Goal: Information Seeking & Learning: Learn about a topic

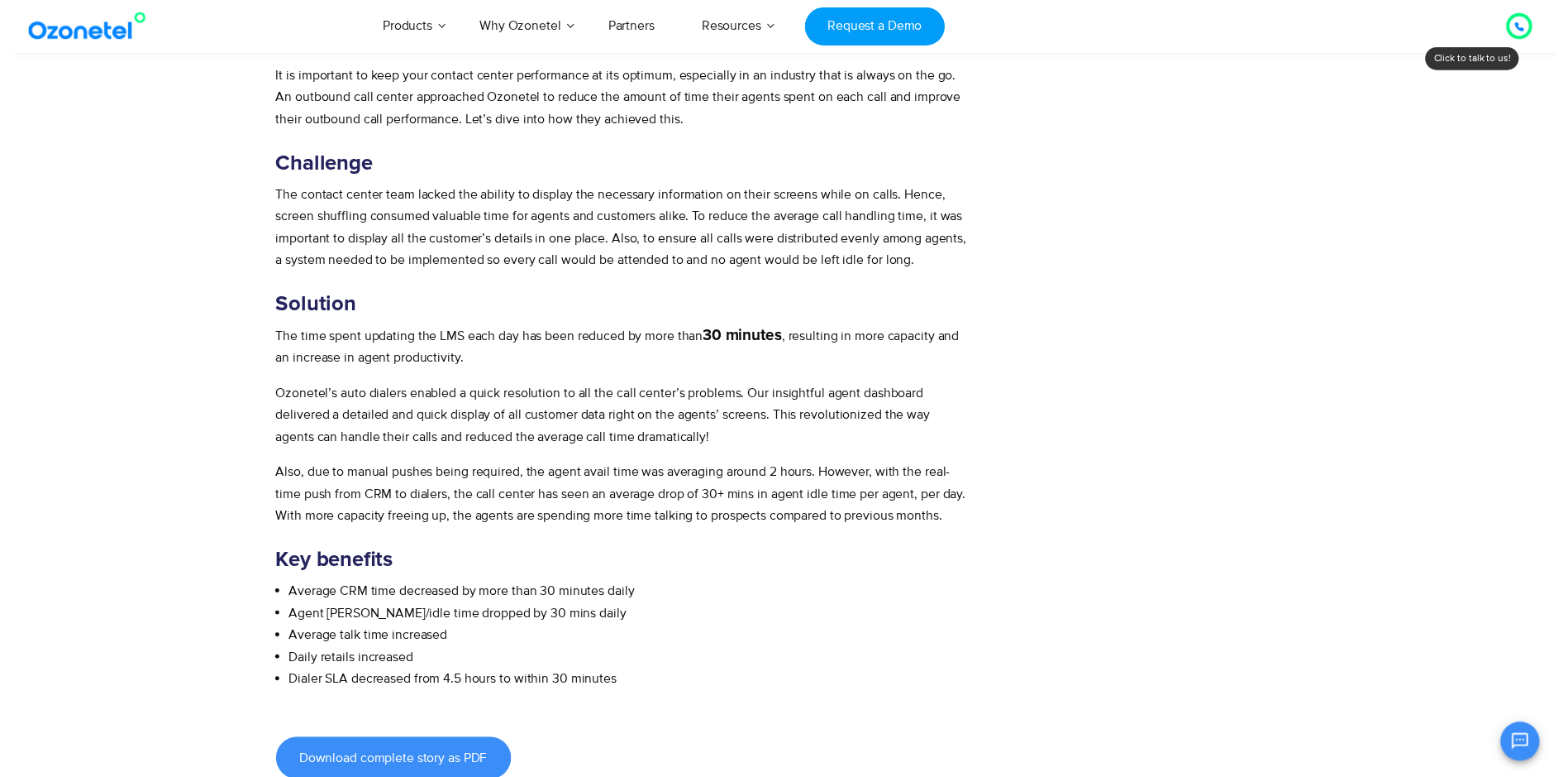
scroll to position [83, 0]
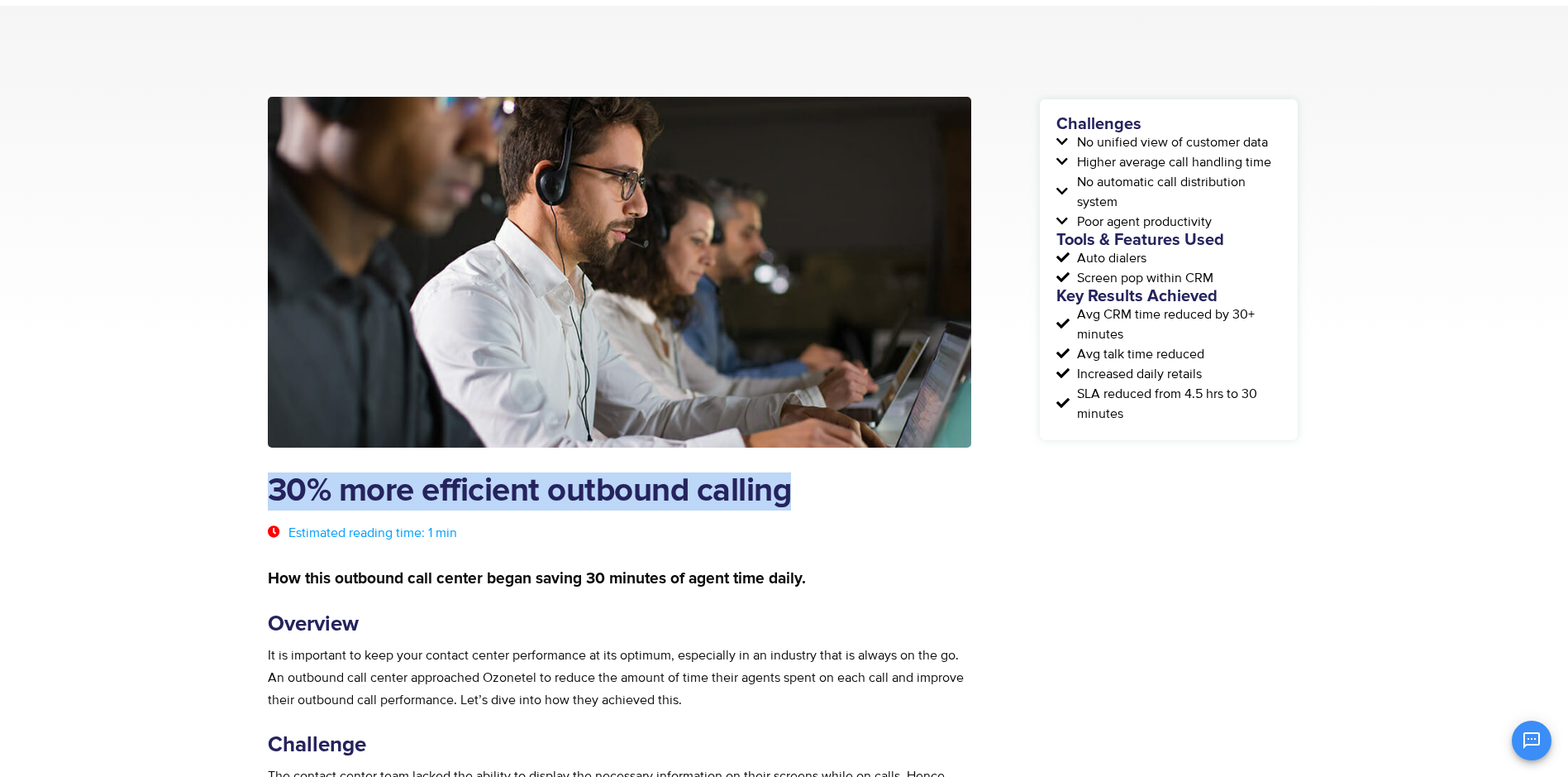
drag, startPoint x: 268, startPoint y: 482, endPoint x: 821, endPoint y: 484, distance: 553.0
click at [821, 484] on h1 "30% more efficient outbound calling" at bounding box center [619, 491] width 705 height 38
copy h1 "30% more efficient outbound calling"
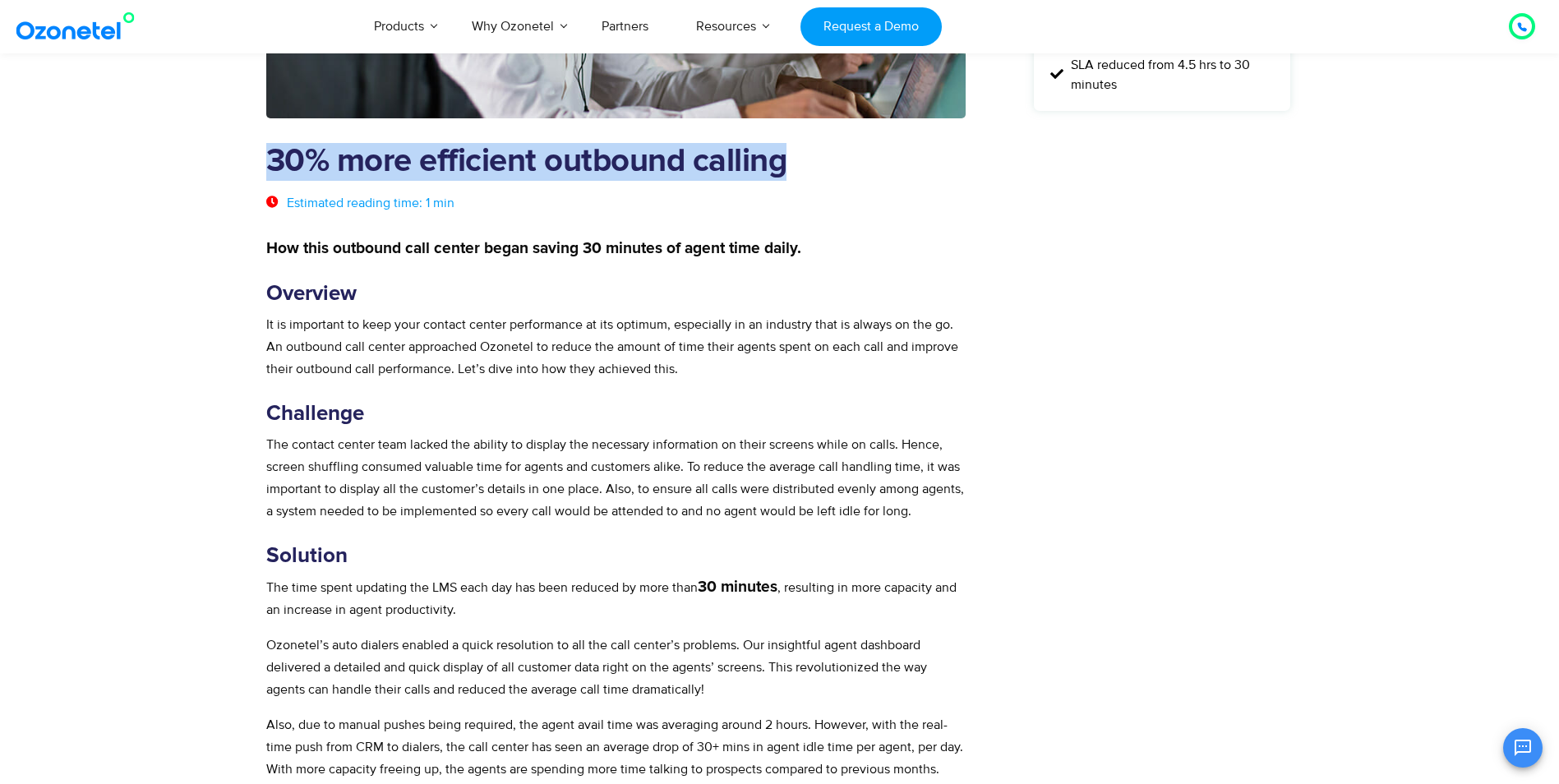
scroll to position [411, 0]
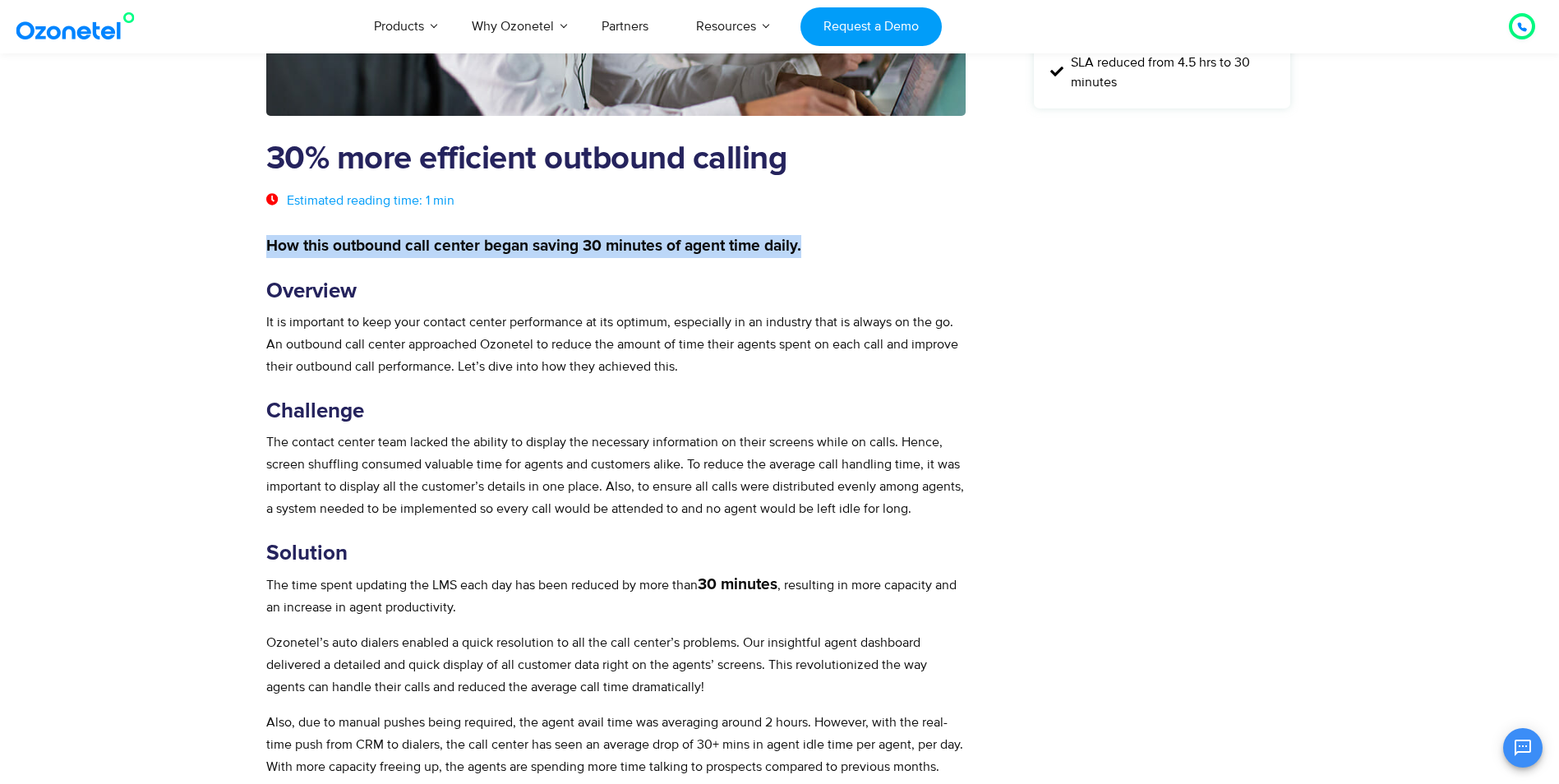
drag, startPoint x: 267, startPoint y: 246, endPoint x: 849, endPoint y: 238, distance: 582.1
click at [849, 238] on p "How this outbound call center began saving 30 minutes of agent time daily." at bounding box center [616, 246] width 701 height 23
copy strong "How this outbound call center began saving 30 minutes of agent time daily."
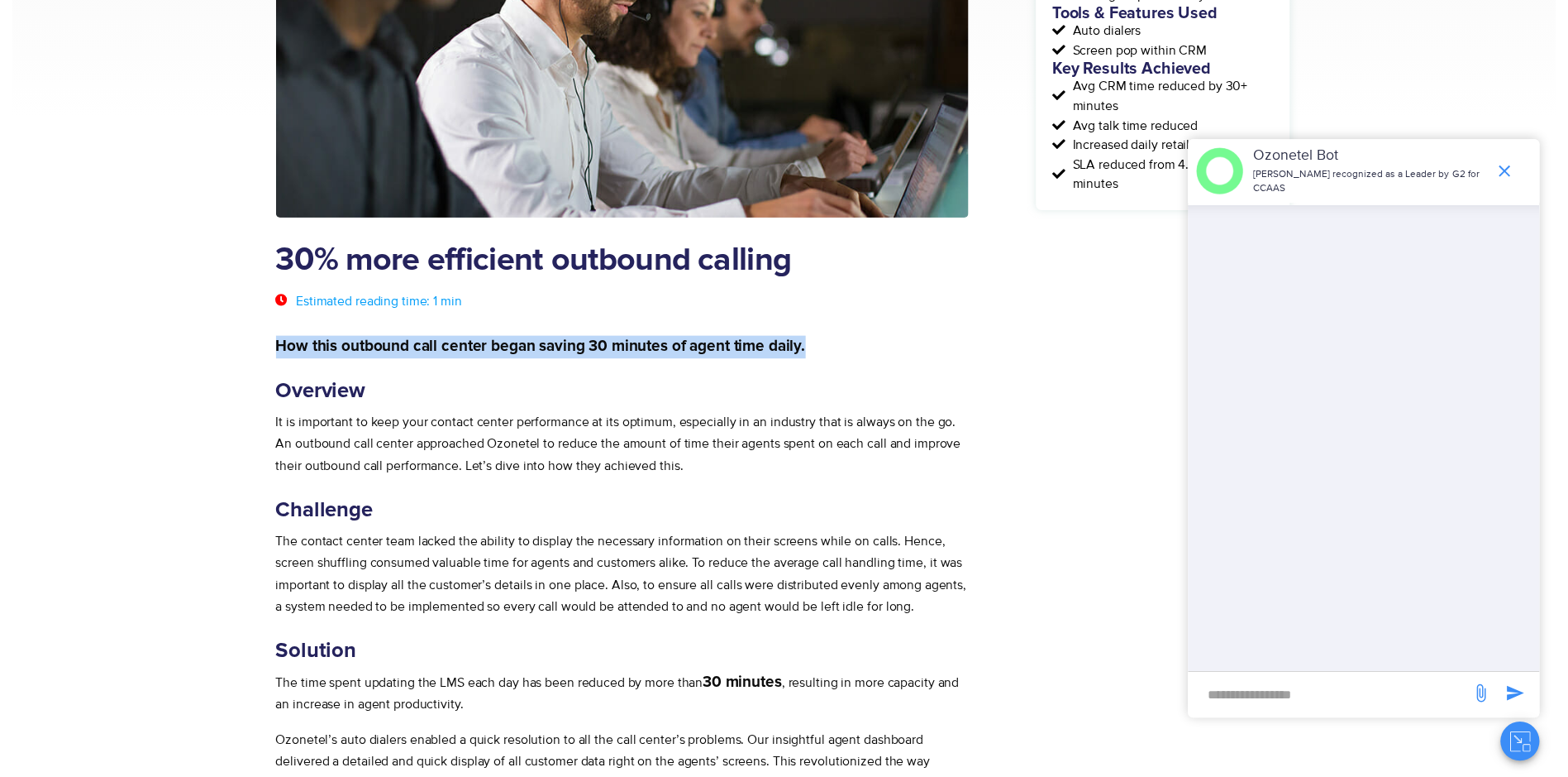
scroll to position [83, 0]
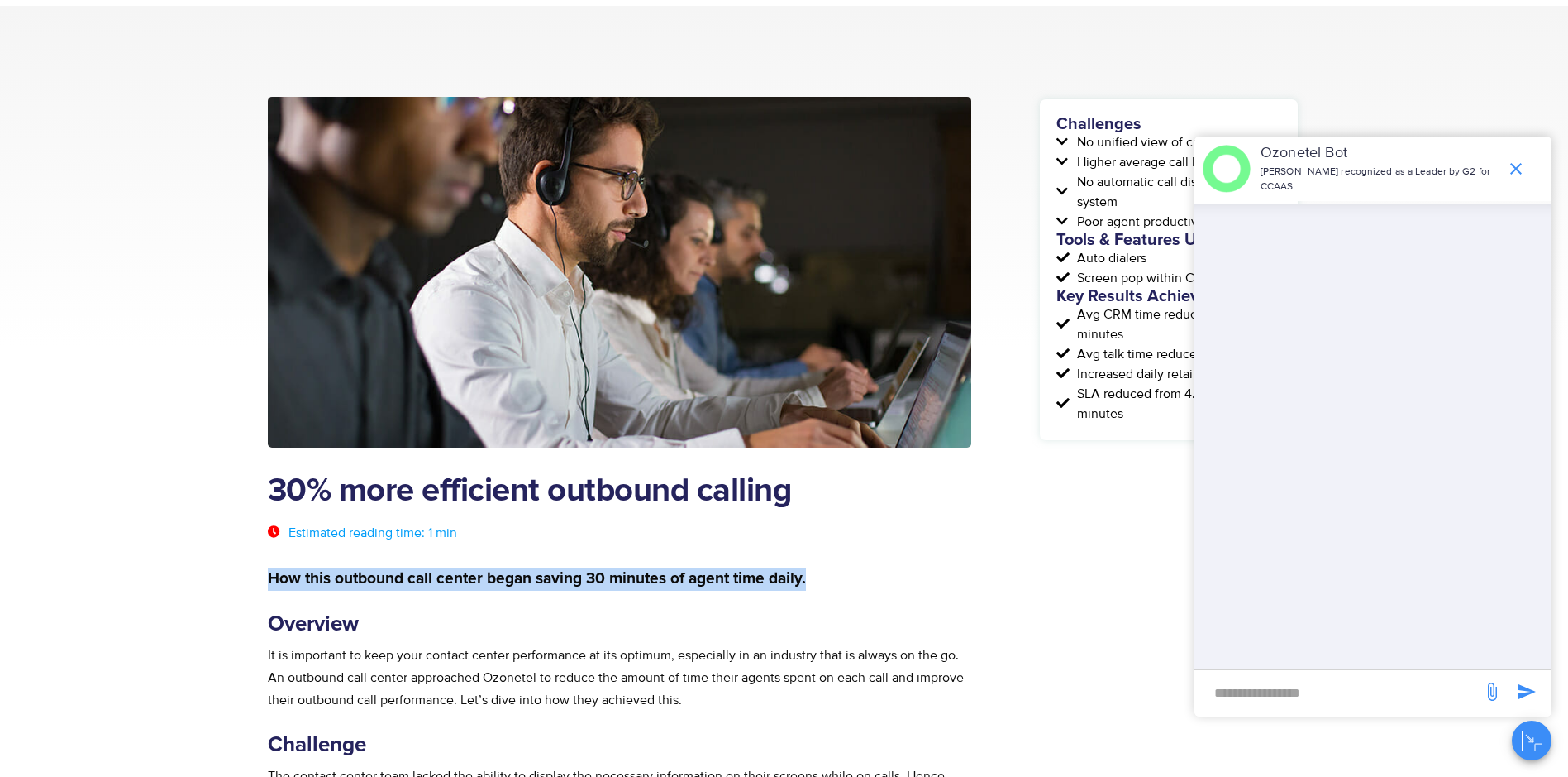
click at [1512, 164] on icon "end chat or minimize" at bounding box center [1515, 169] width 11 height 11
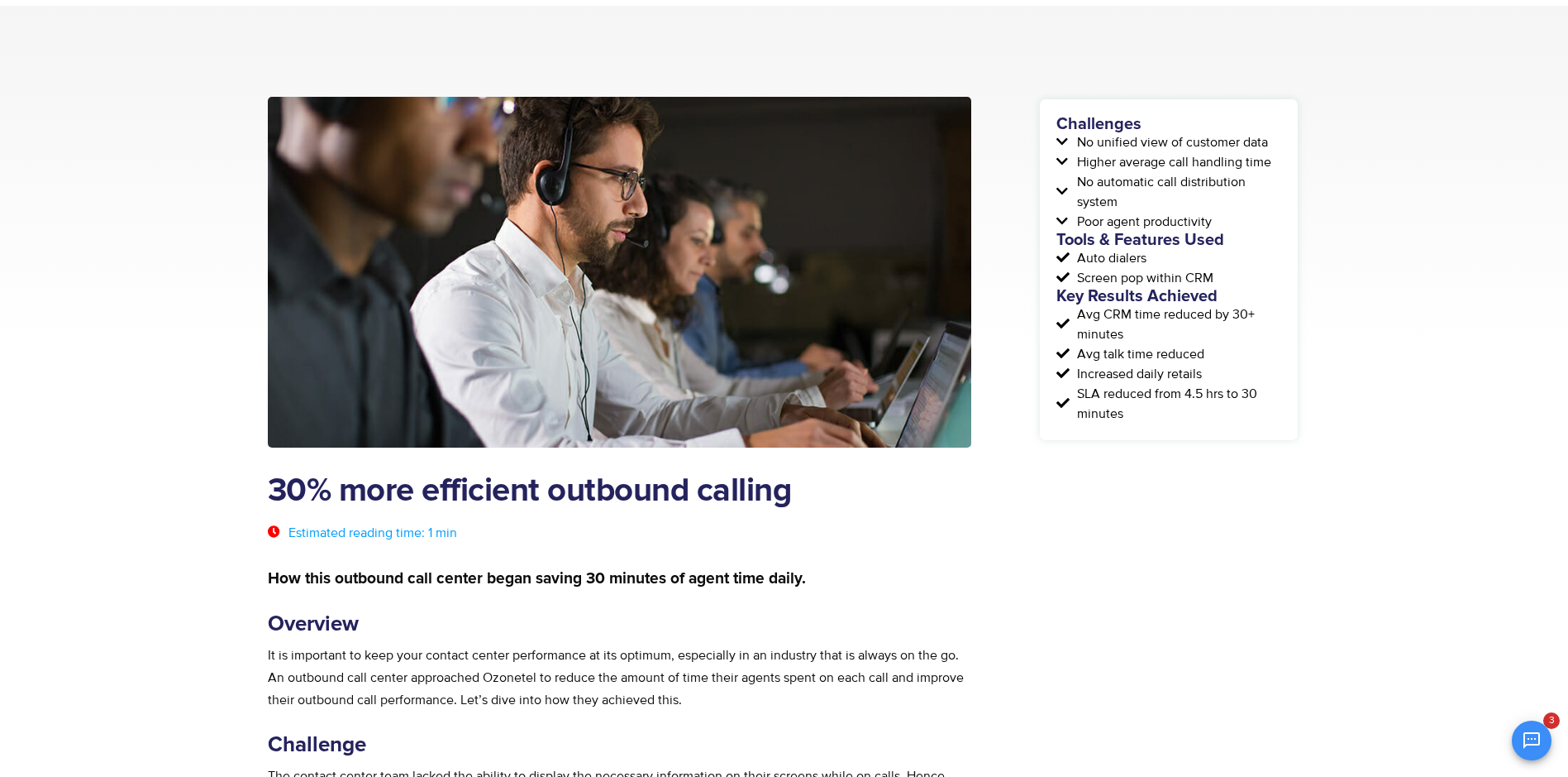
click at [919, 466] on div "30% more efficient outbound calling" at bounding box center [619, 491] width 705 height 54
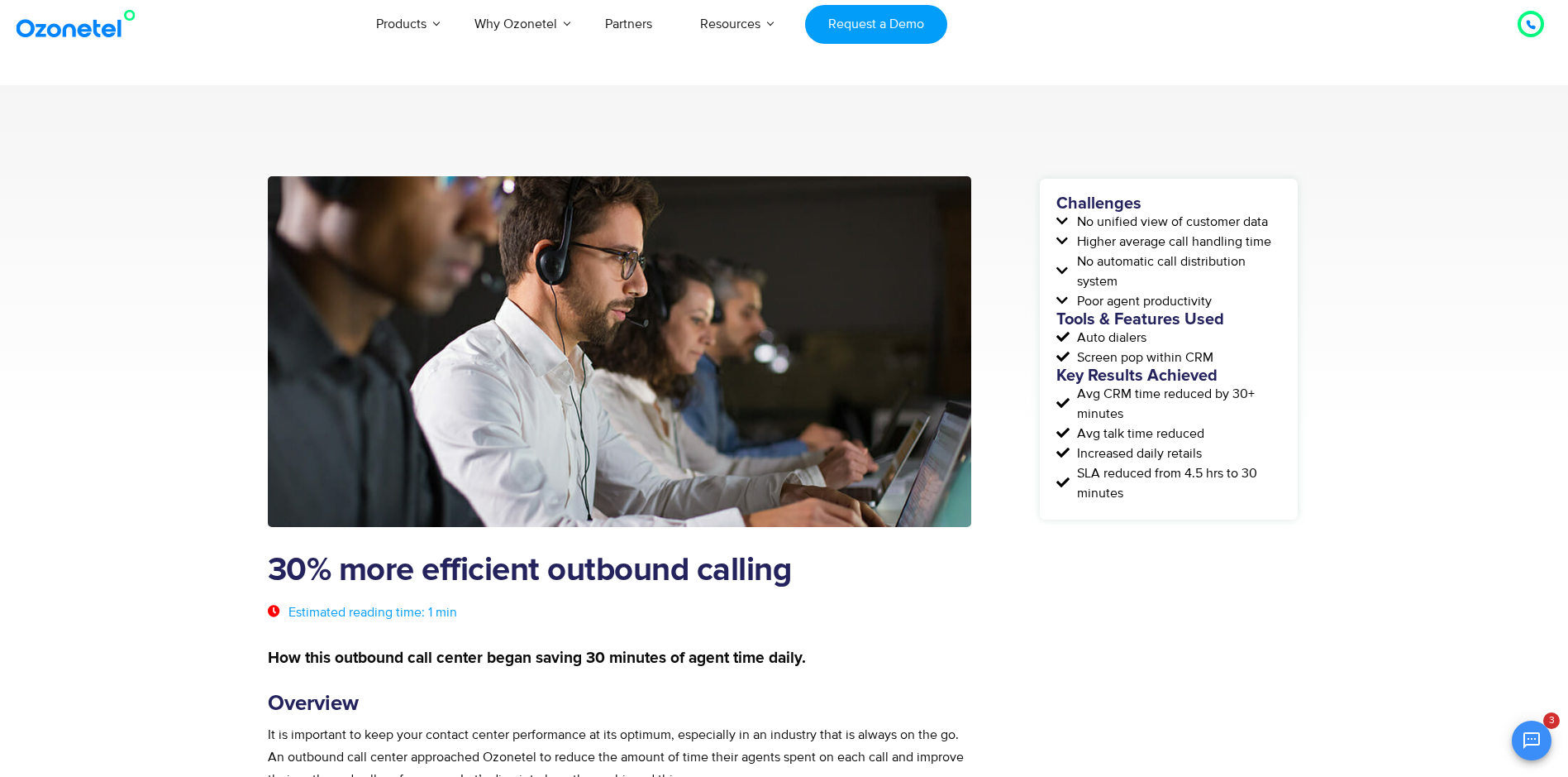
scroll to position [0, 0]
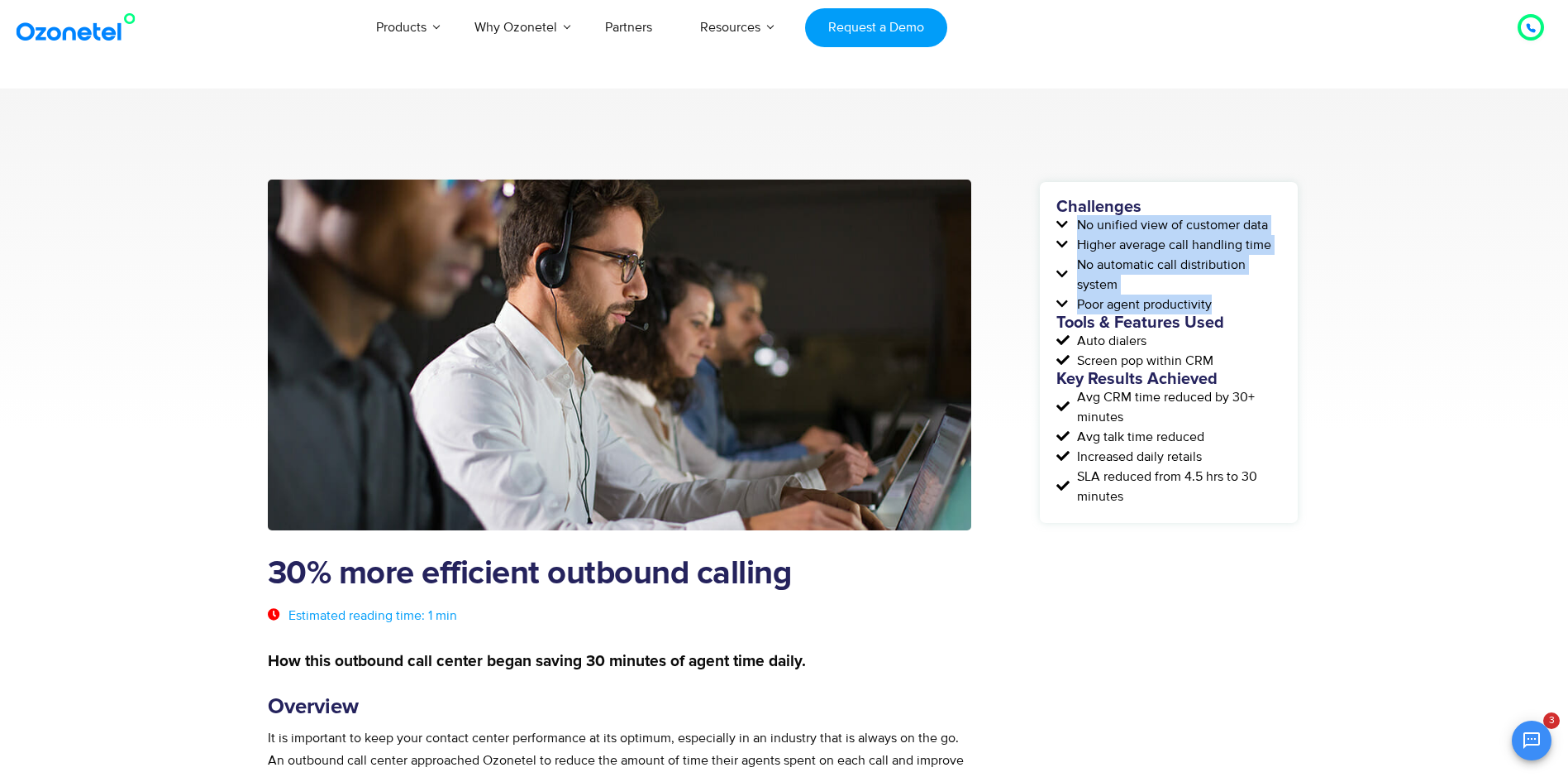
drag, startPoint x: 1078, startPoint y: 219, endPoint x: 1215, endPoint y: 299, distance: 158.6
click at [1215, 299] on div "Challenges No unified view of customer data Higher average call handling time N…" at bounding box center [1169, 352] width 225 height 307
copy div "No unified view of customer data Higher average call handling time No automatic…"
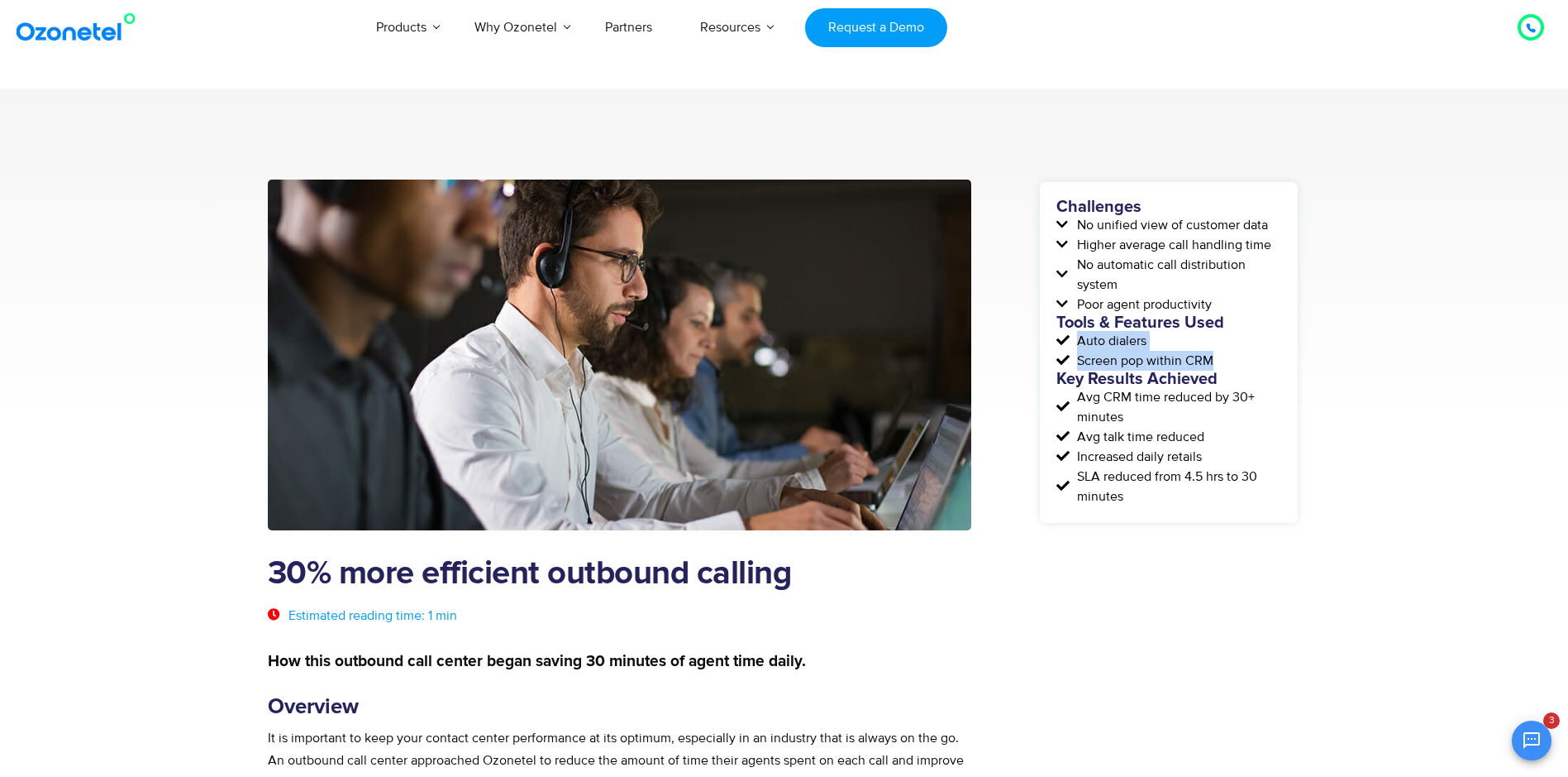
drag, startPoint x: 1077, startPoint y: 341, endPoint x: 1256, endPoint y: 351, distance: 179.3
click at [1256, 351] on div "Challenges No unified view of customer data Higher average call handling time N…" at bounding box center [1169, 352] width 225 height 307
copy div "Auto dialers Screen pop within CRM"
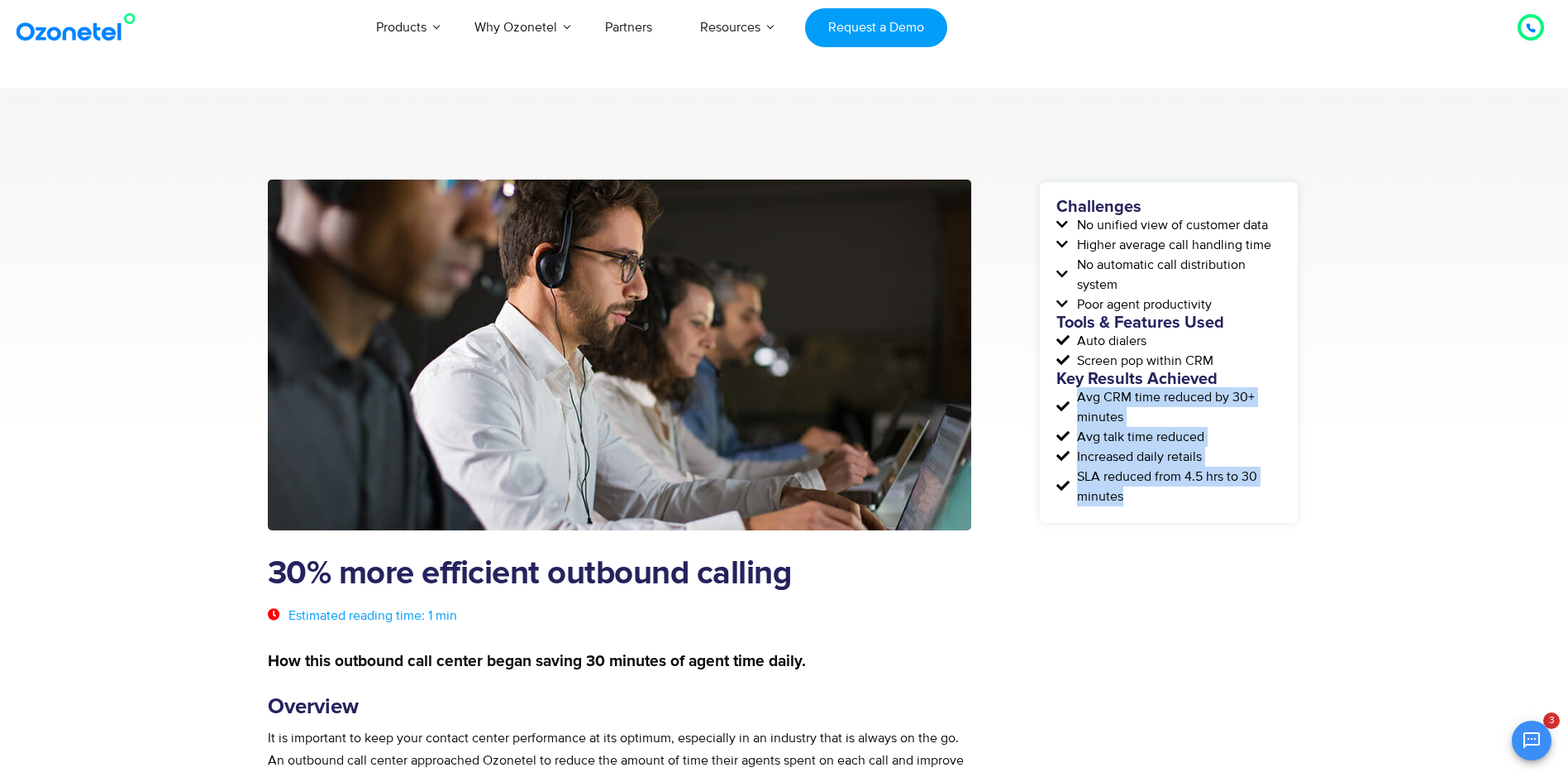
drag, startPoint x: 1079, startPoint y: 395, endPoint x: 1173, endPoint y: 514, distance: 151.6
click at [1173, 514] on div "Challenges No unified view of customer data Higher average call handling time N…" at bounding box center [1169, 352] width 258 height 341
copy div "Avg CRM time reduced by 30+ minutes Avg talk time reduced Increased daily retai…"
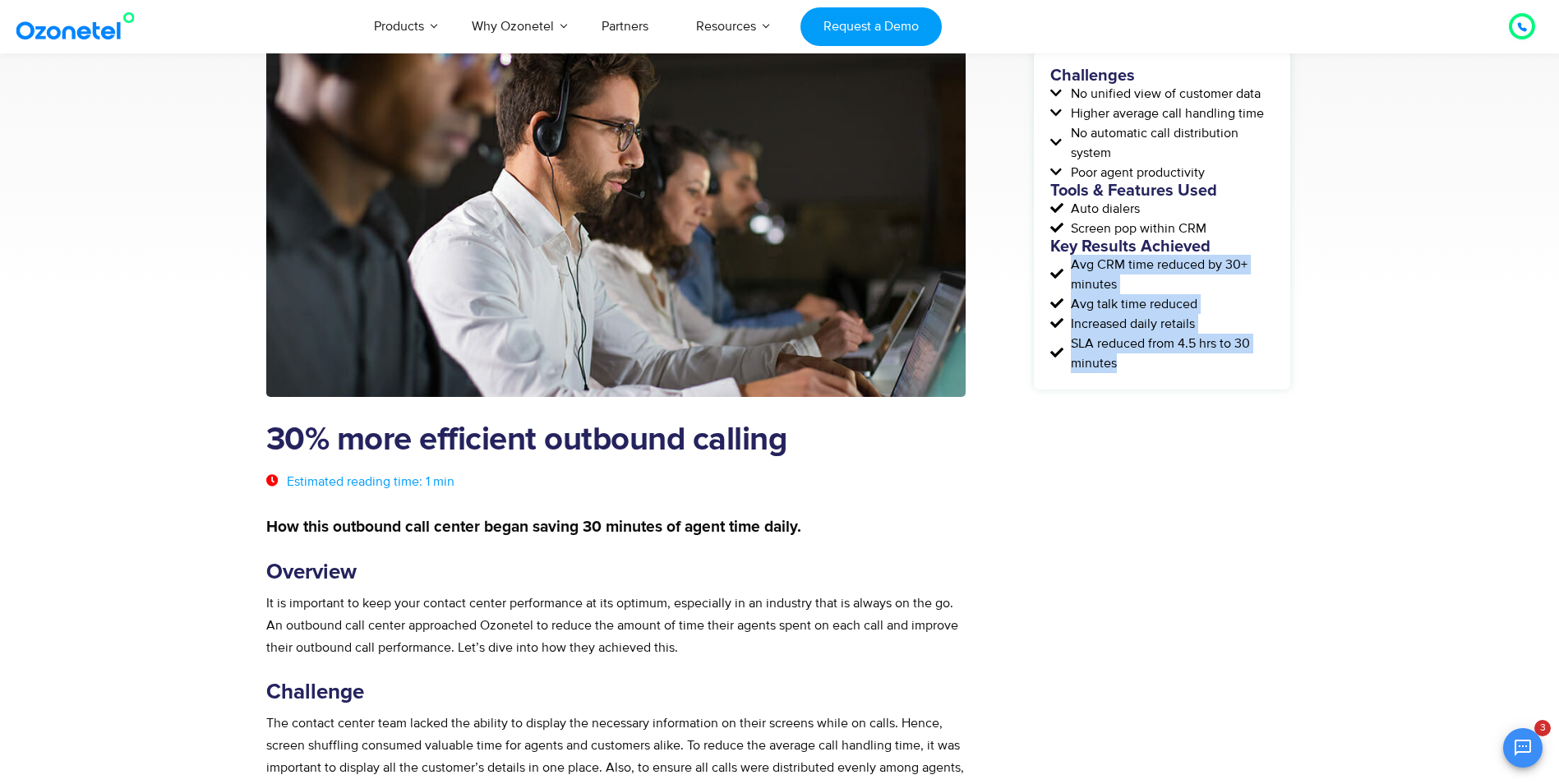
scroll to position [247, 0]
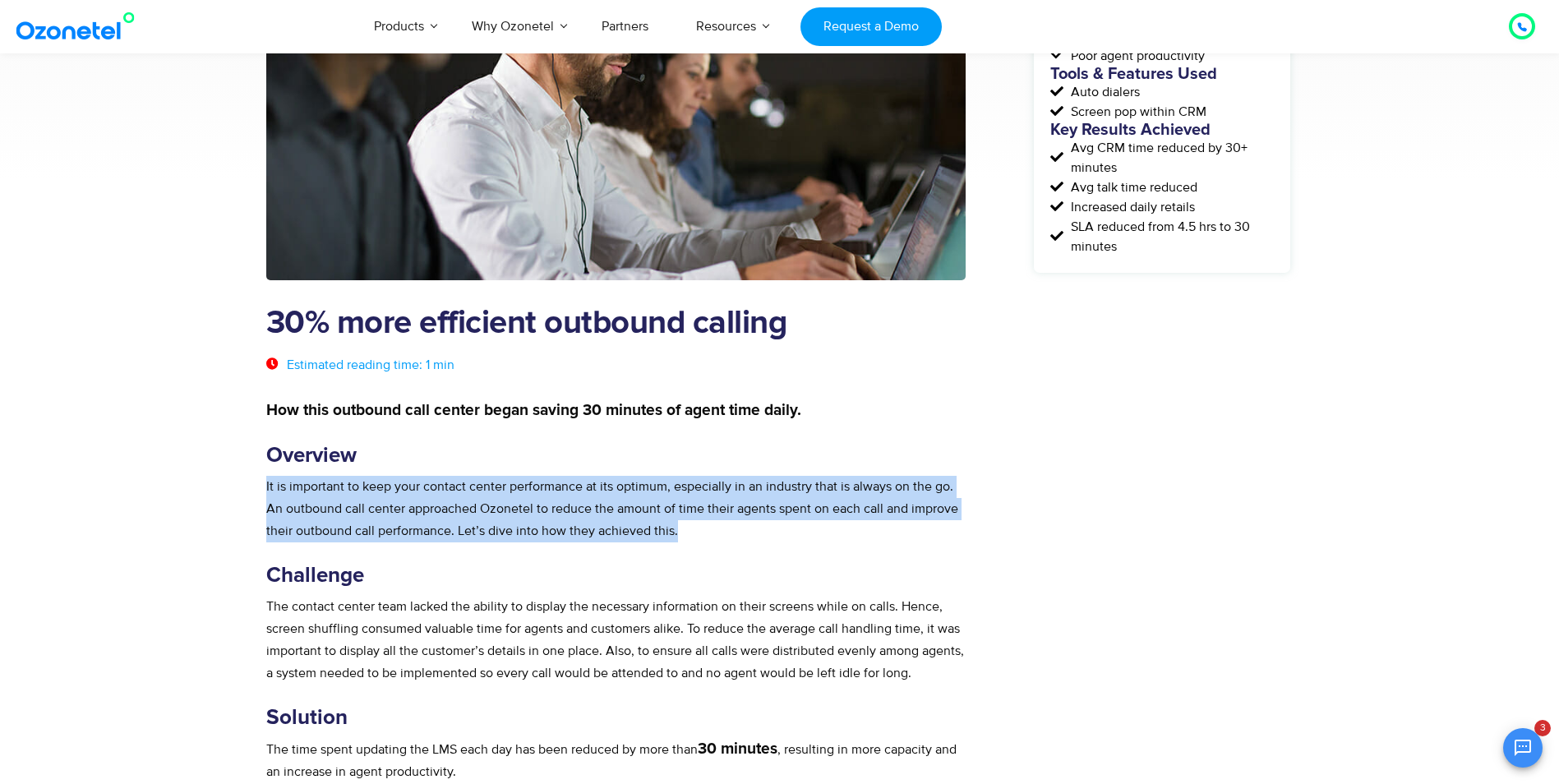
drag, startPoint x: 265, startPoint y: 484, endPoint x: 815, endPoint y: 531, distance: 552.0
click at [815, 531] on p "It is important to keep your contact center performance at its optimum, especia…" at bounding box center [616, 508] width 701 height 66
copy p "It is important to keep your contact center performance at its optimum, especia…"
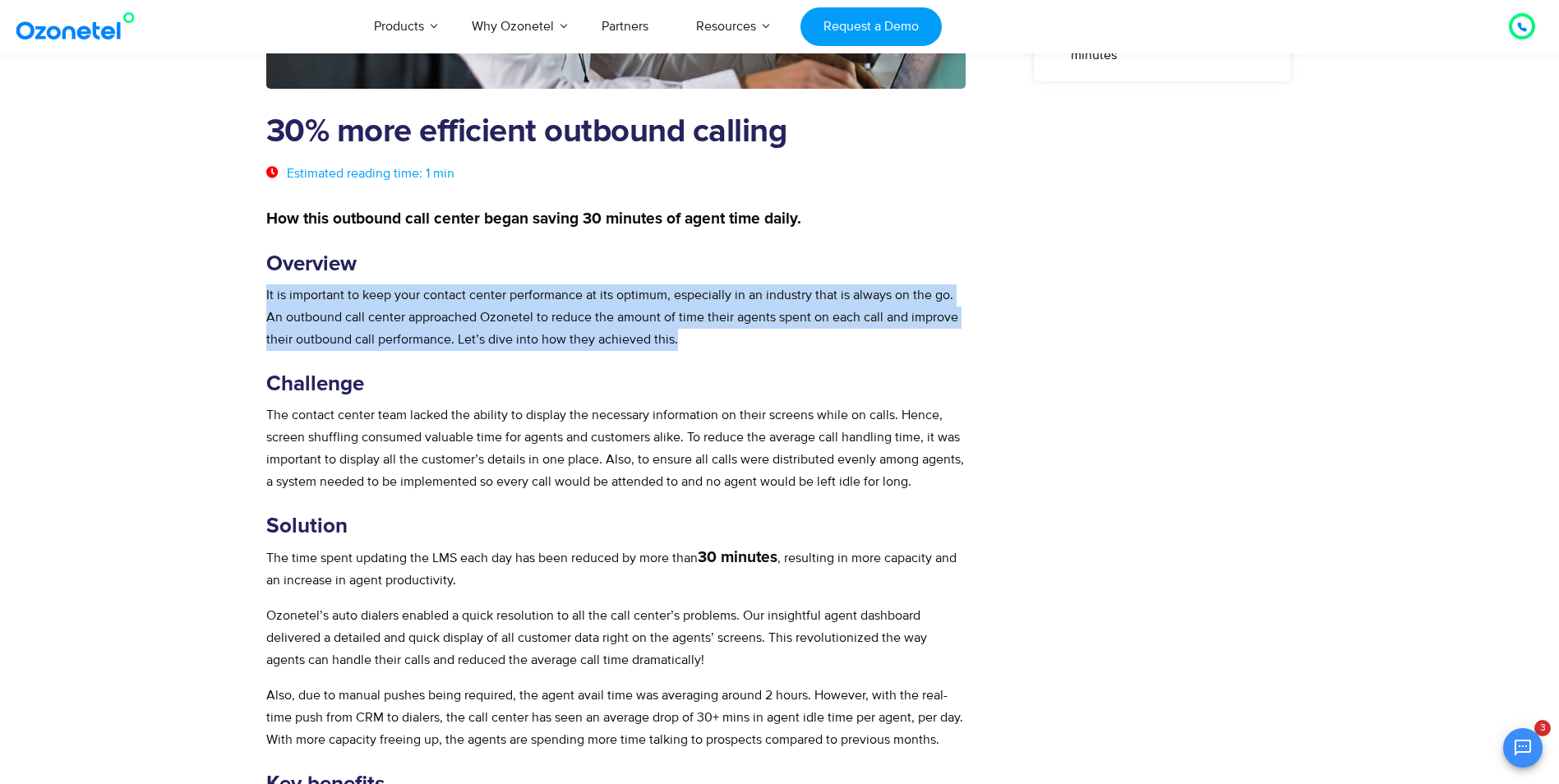
scroll to position [411, 0]
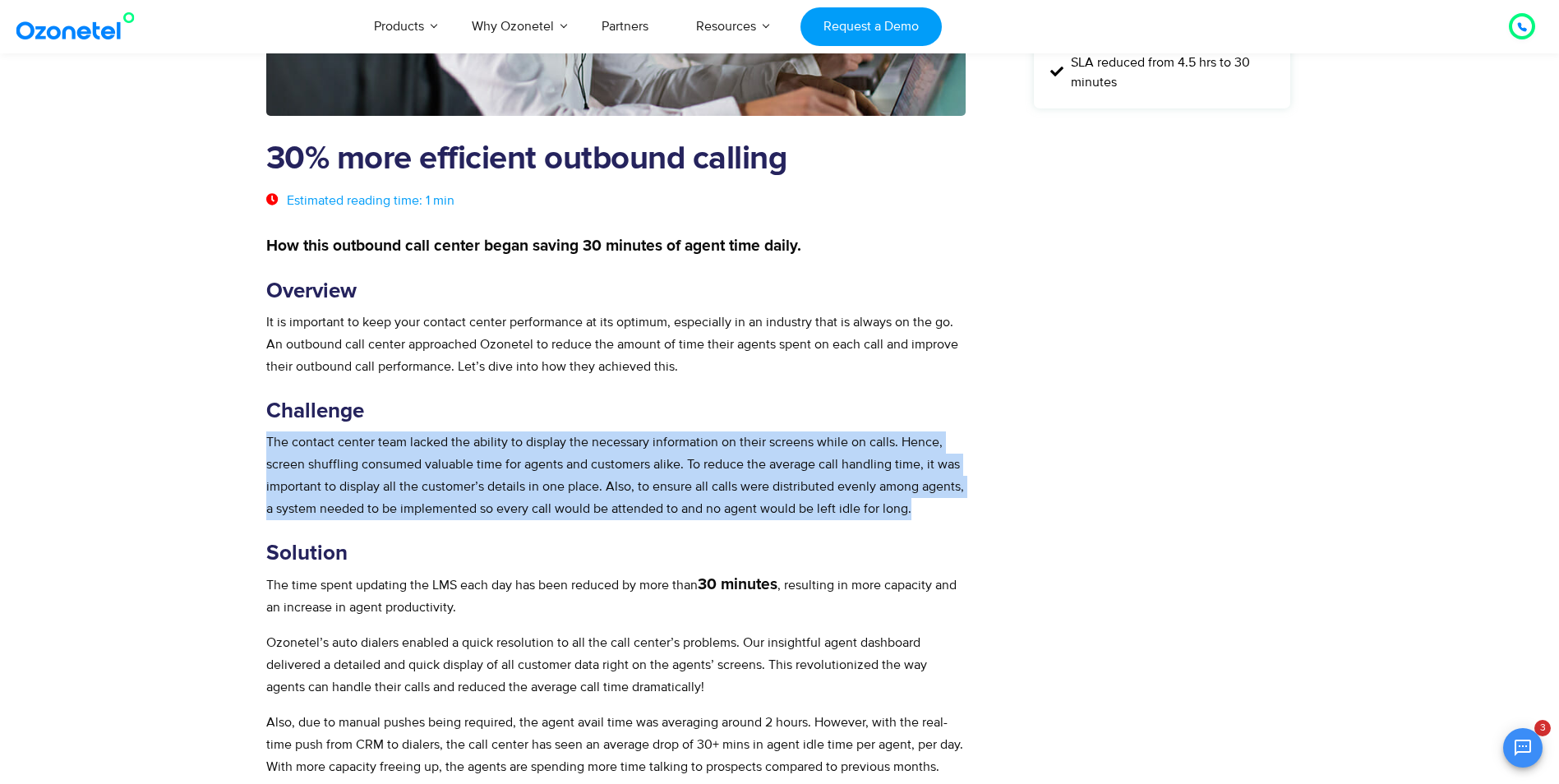
drag, startPoint x: 267, startPoint y: 440, endPoint x: 995, endPoint y: 511, distance: 731.5
click at [995, 511] on div "30% more efficient outbound calling Estimated reading time: 1 min How this outb…" at bounding box center [649, 399] width 766 height 1264
copy p "The contact center team lacked the ability to display the necessary information…"
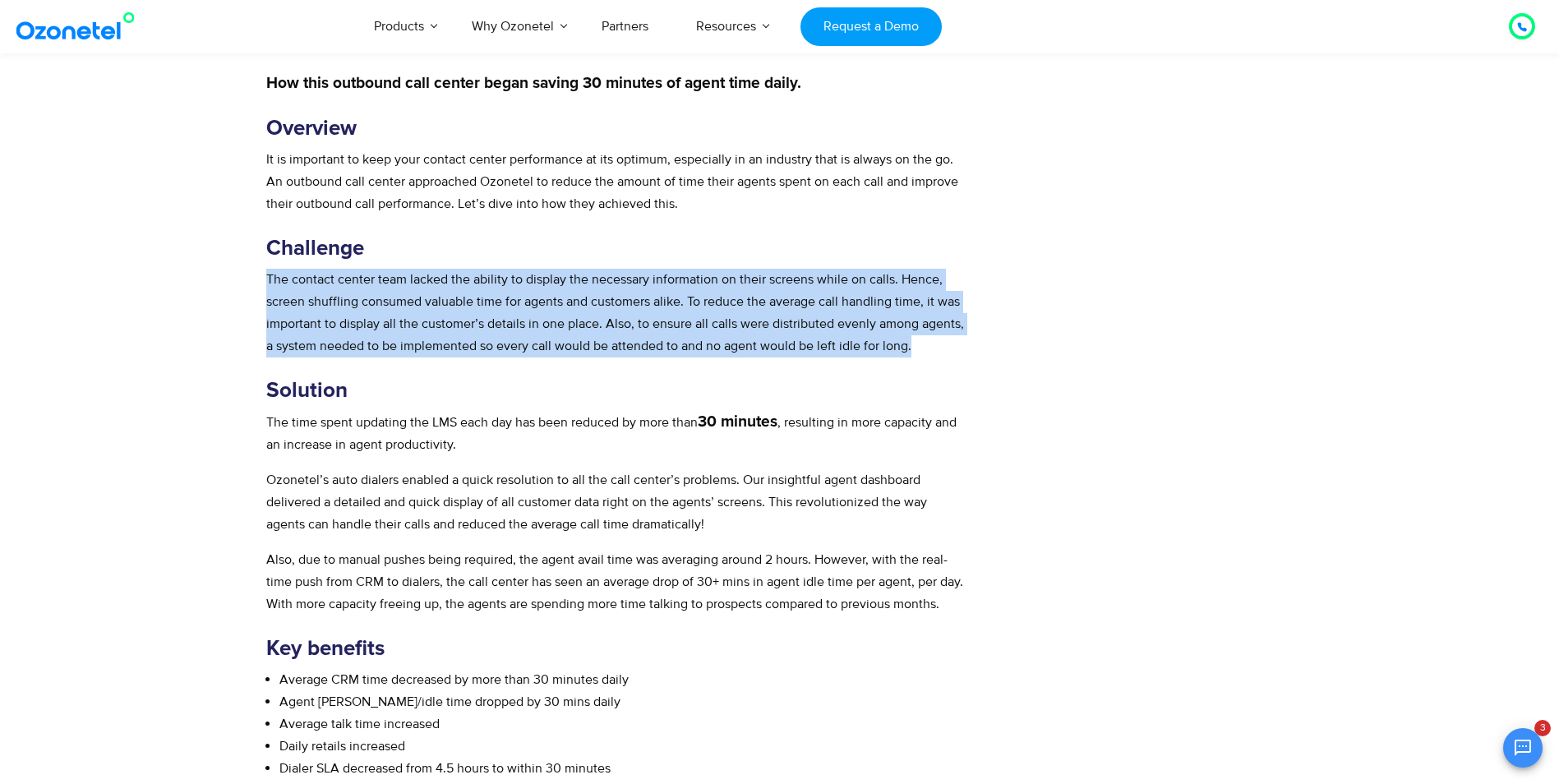
scroll to position [575, 0]
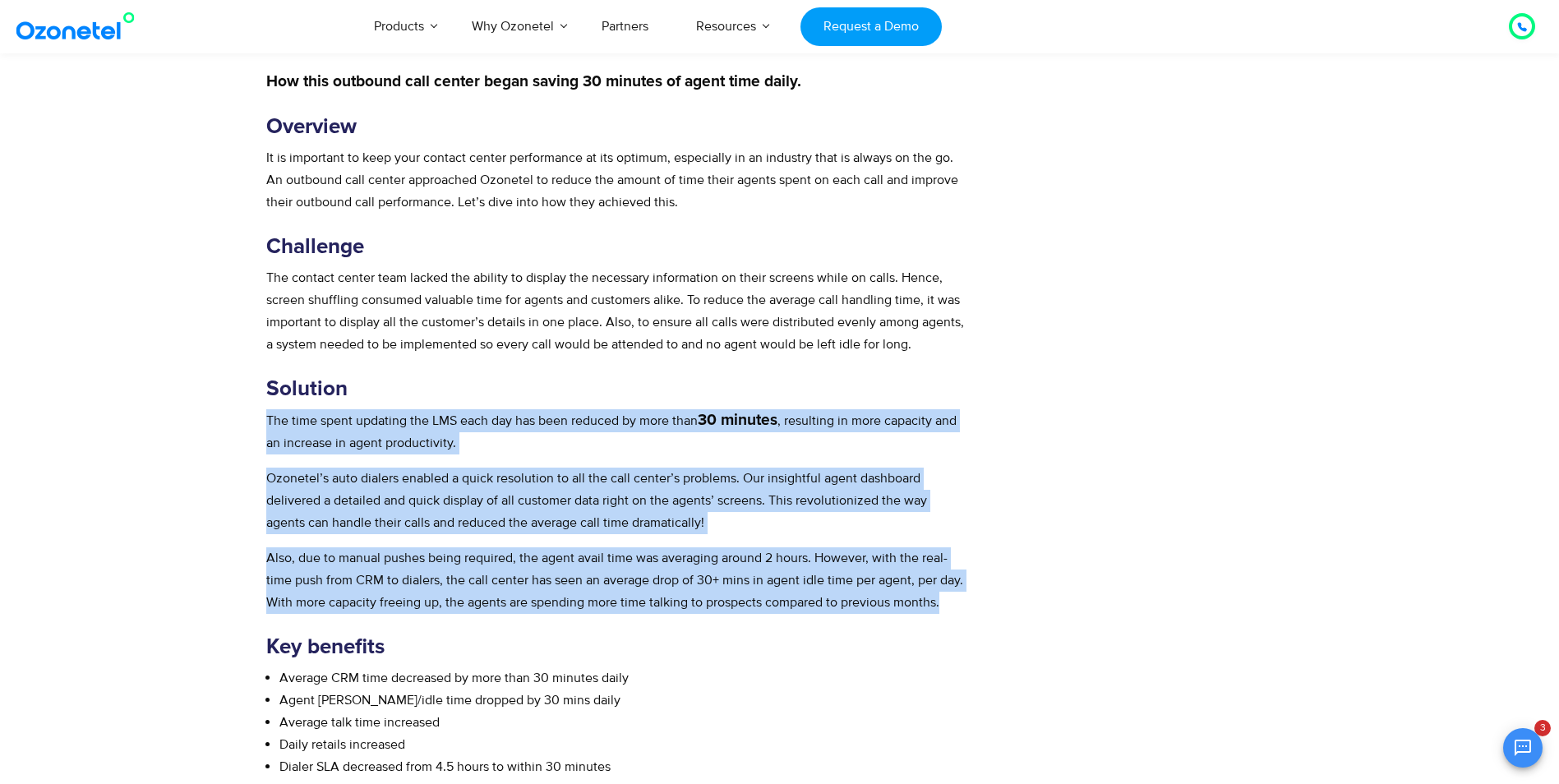
drag, startPoint x: 266, startPoint y: 414, endPoint x: 981, endPoint y: 605, distance: 740.1
click at [981, 605] on div "30% more efficient outbound calling Estimated reading time: 1 min How this outb…" at bounding box center [649, 235] width 766 height 1264
copy div "The time spent updating the LMS each day has been reduced by more than 30 minut…"
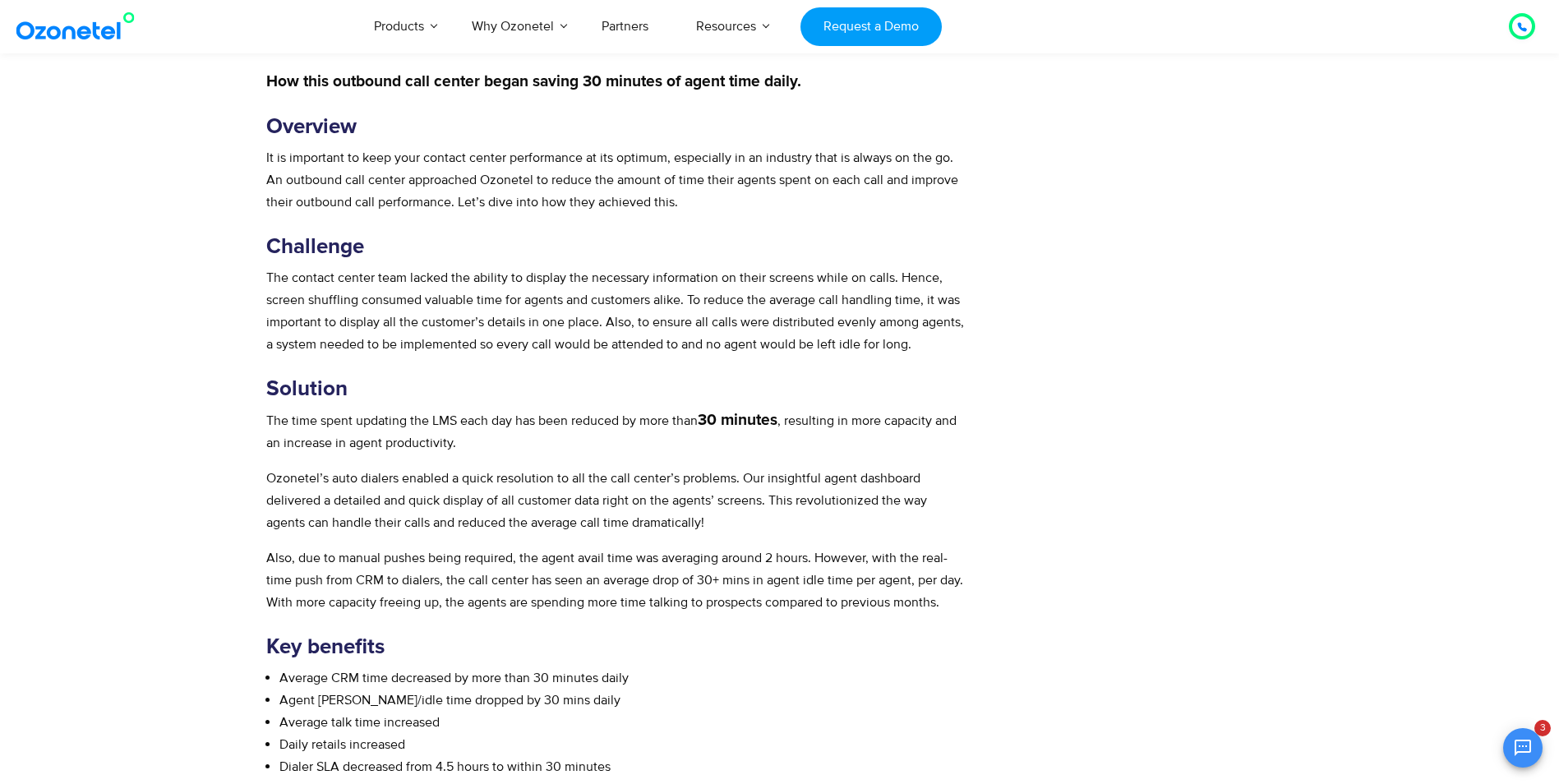
click at [1138, 505] on div "Challenges No unified view of customer data Higher average call handling time N…" at bounding box center [1162, 235] width 262 height 1264
